Goal: Navigation & Orientation: Find specific page/section

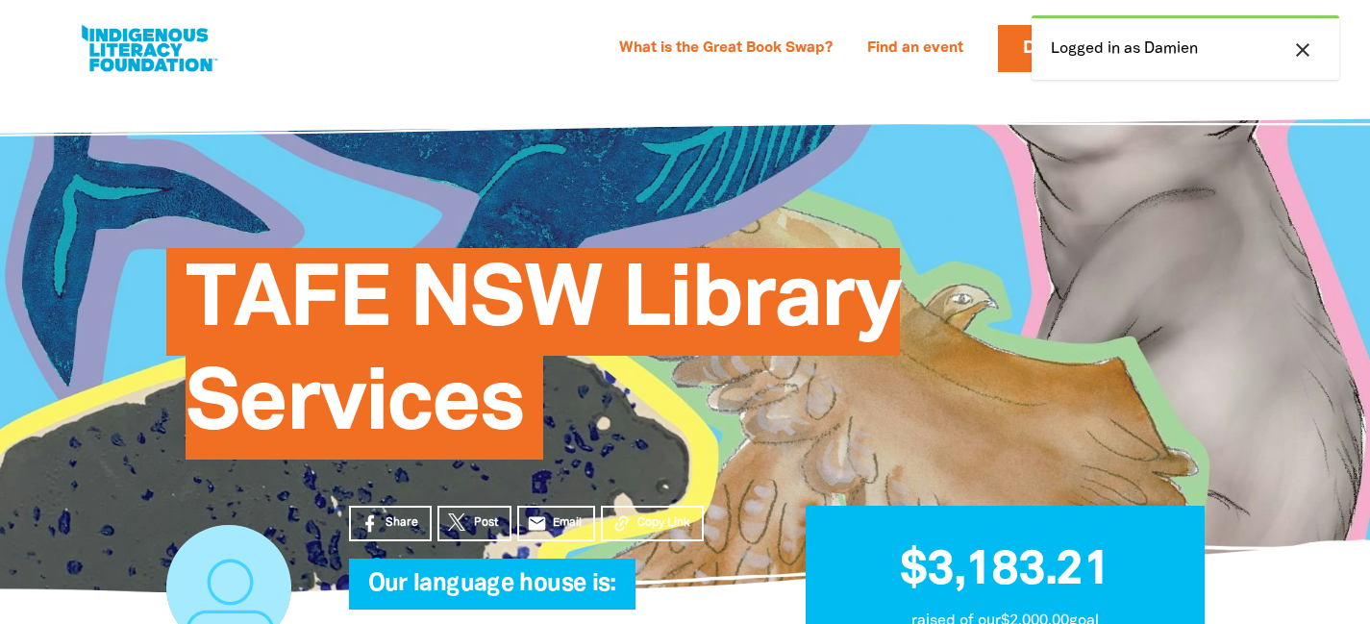
click at [1292, 52] on icon "close" at bounding box center [1302, 49] width 23 height 23
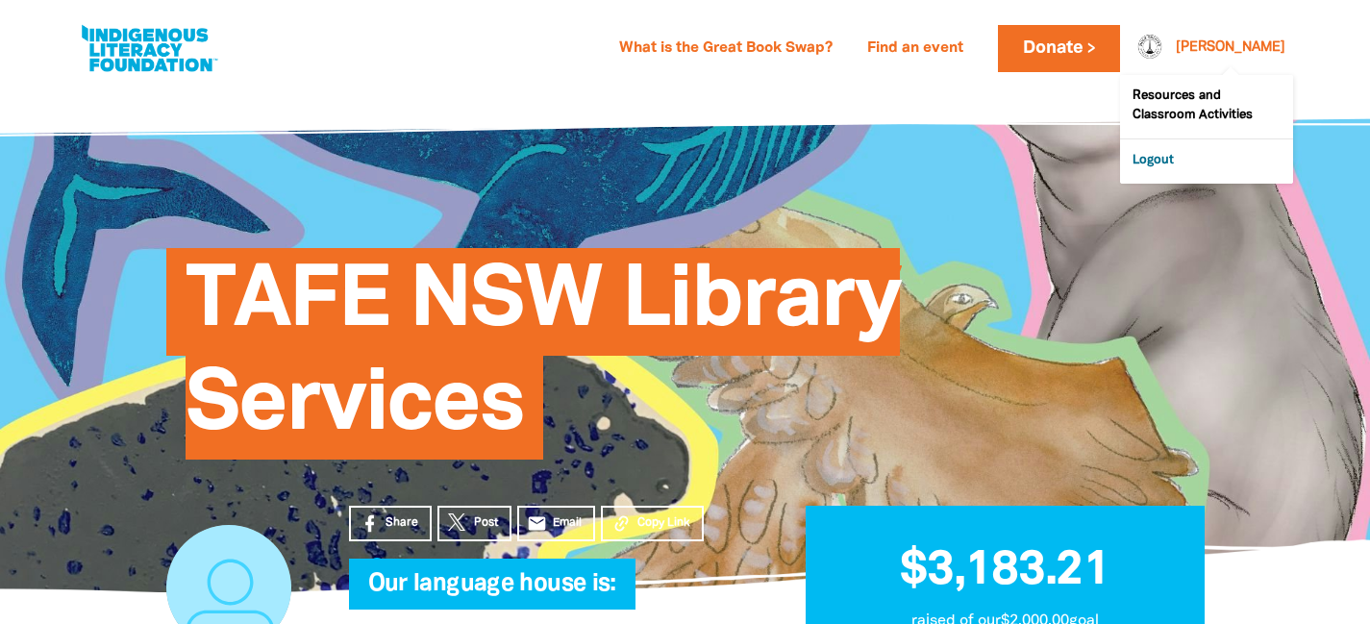
click at [1203, 157] on link "Logout" at bounding box center [1206, 161] width 173 height 44
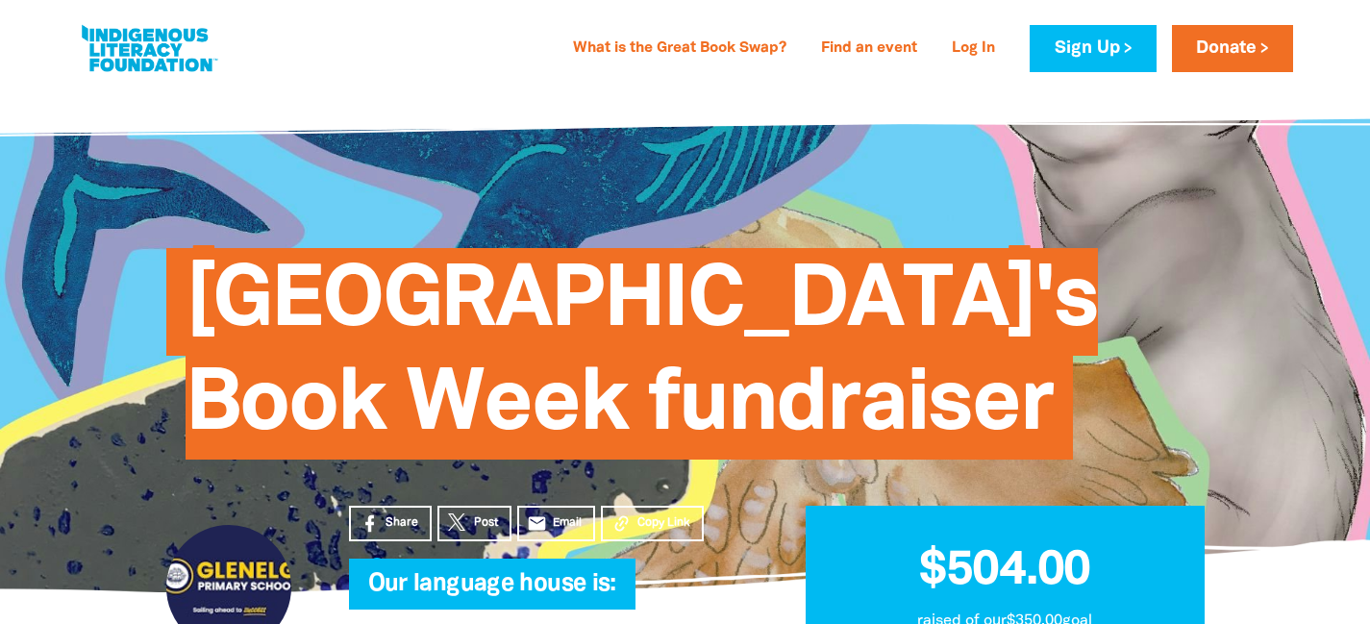
click at [556, 305] on span "[GEOGRAPHIC_DATA]'s Book Week fundraiser" at bounding box center [642, 360] width 912 height 197
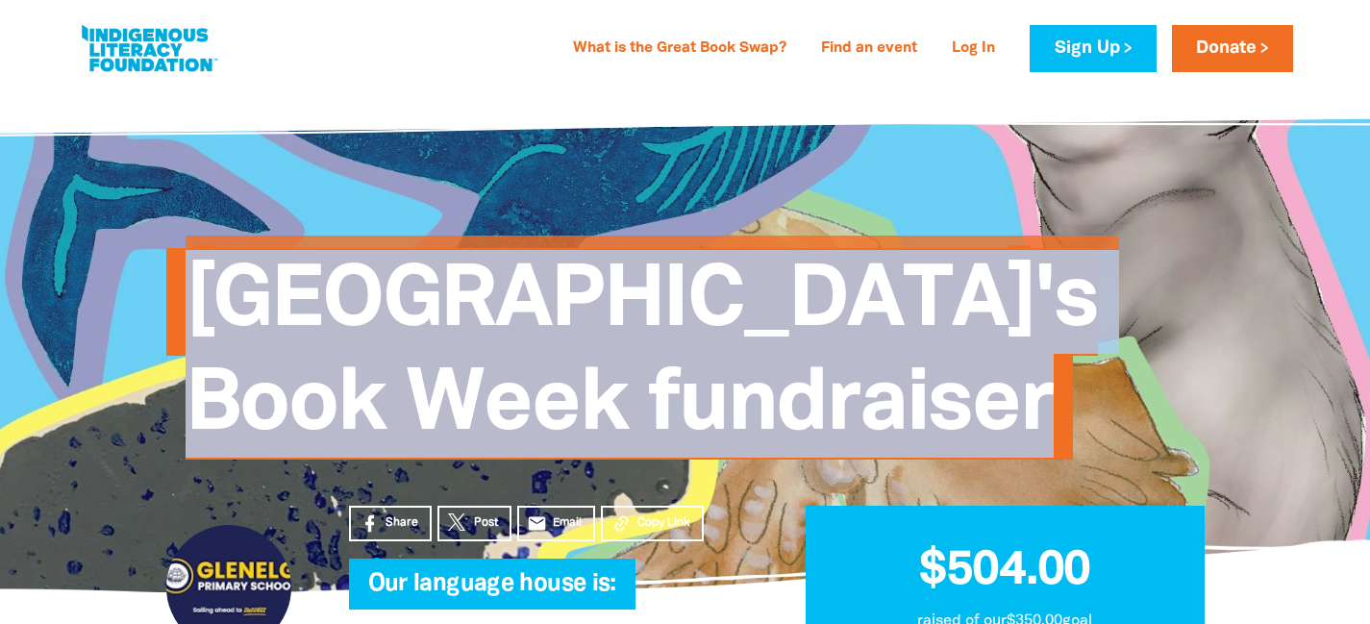
drag, startPoint x: 0, startPoint y: 0, endPoint x: 556, endPoint y: 305, distance: 633.8
click at [556, 305] on span "[GEOGRAPHIC_DATA]'s Book Week fundraiser" at bounding box center [642, 360] width 912 height 197
